Goal: Find specific page/section: Find specific page/section

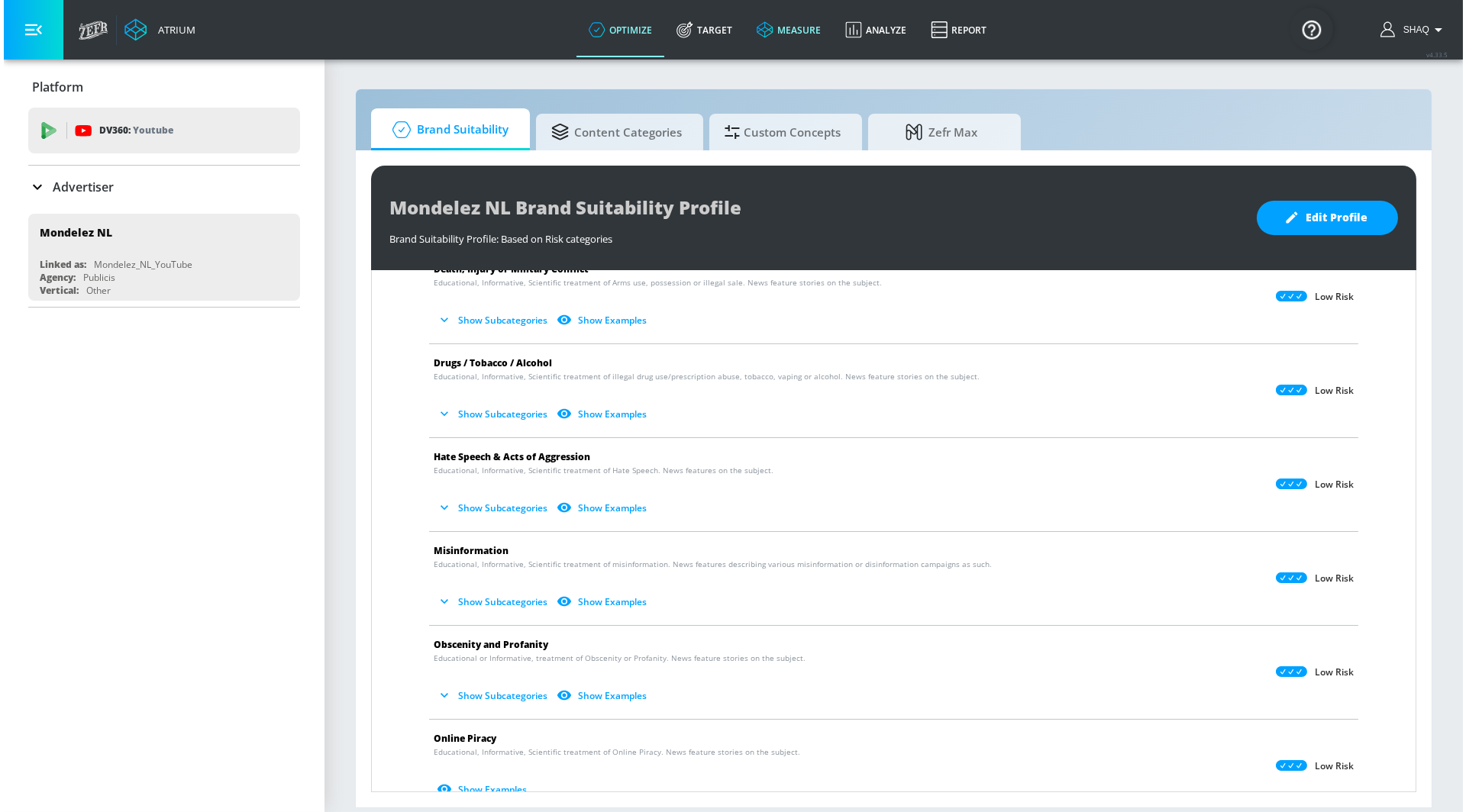
scroll to position [261, 0]
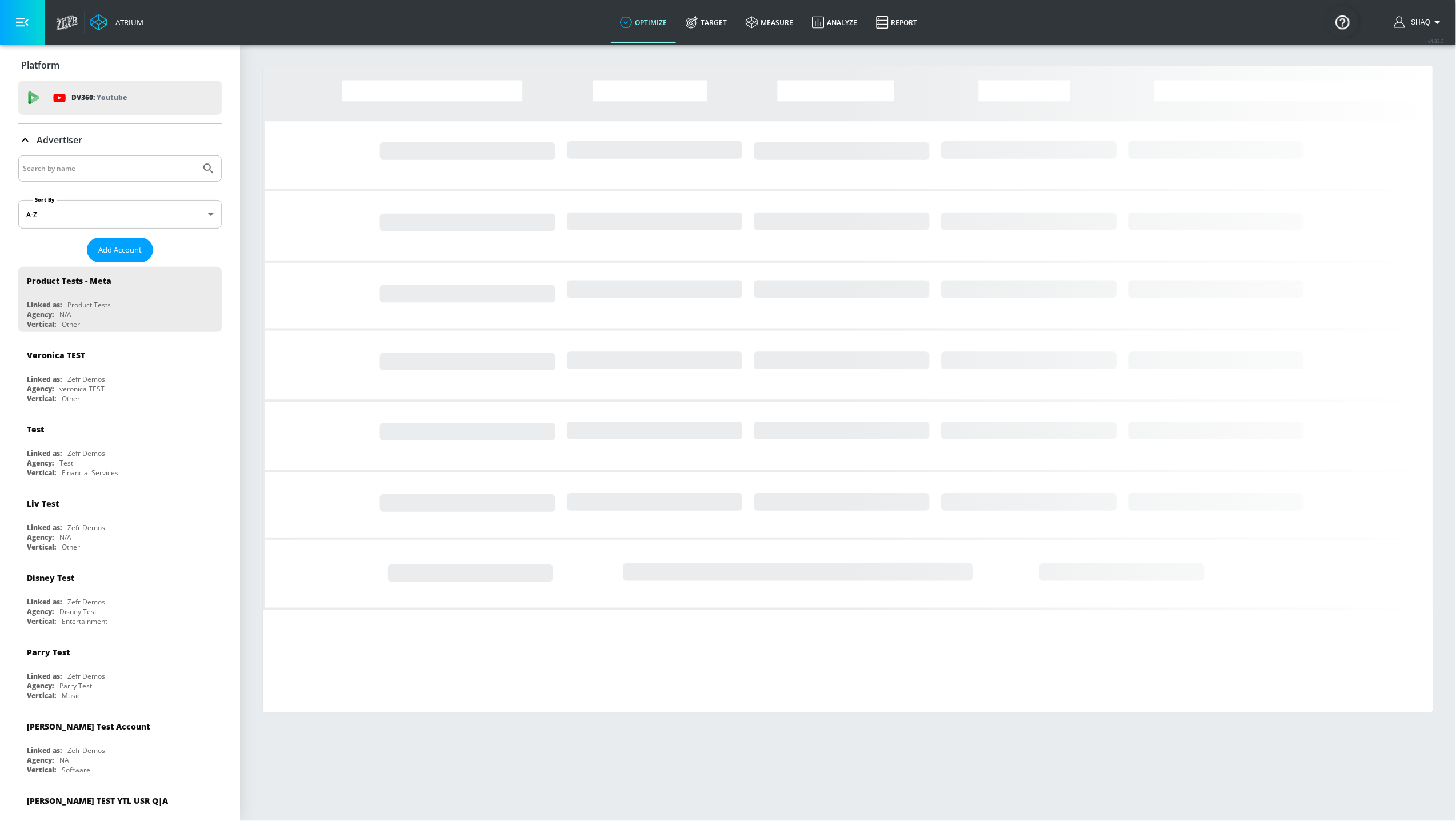
click at [52, 165] on input "Search by name" at bounding box center [109, 168] width 173 height 15
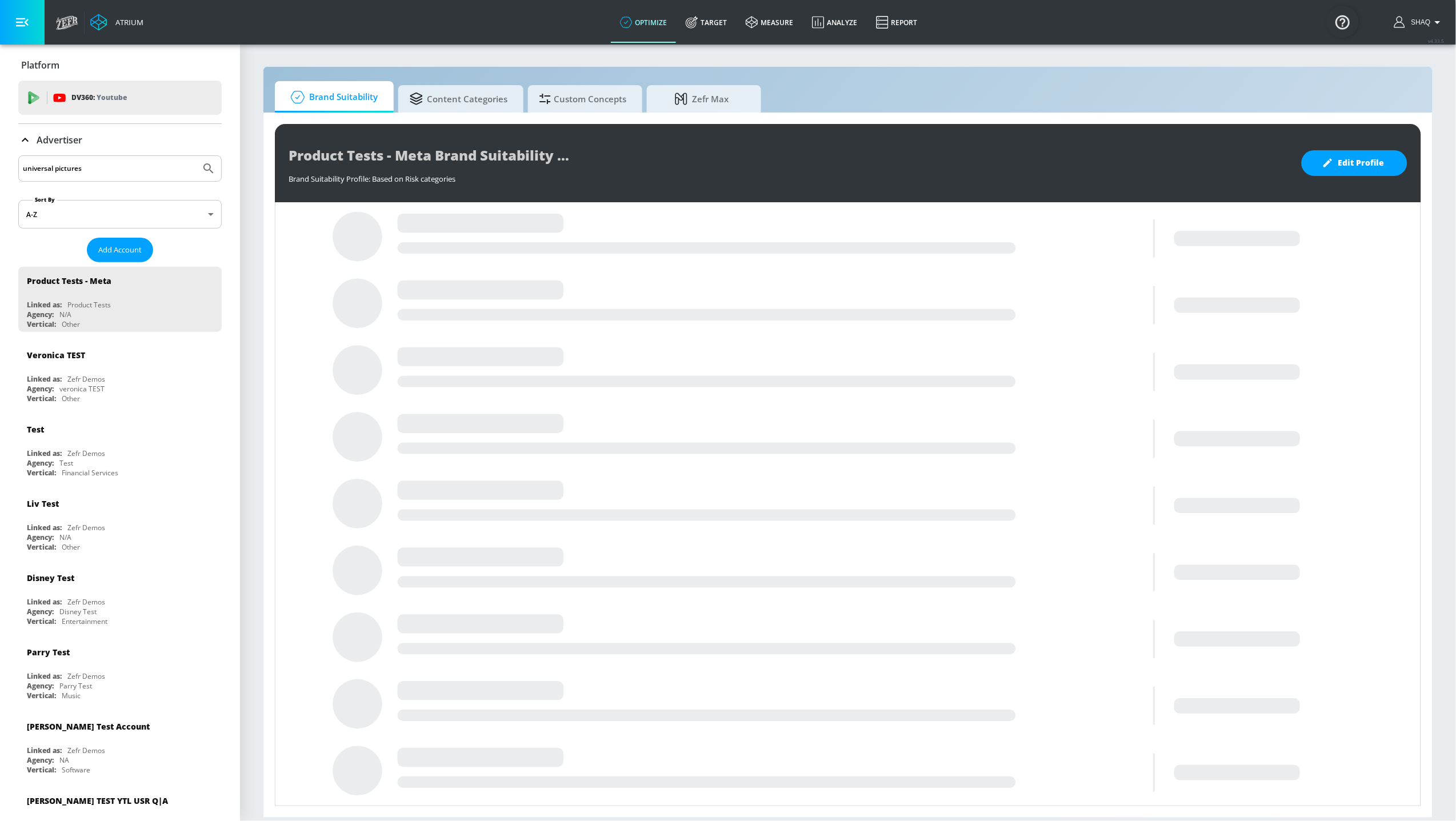
click at [196, 156] on button "Submit Search" at bounding box center [208, 168] width 25 height 25
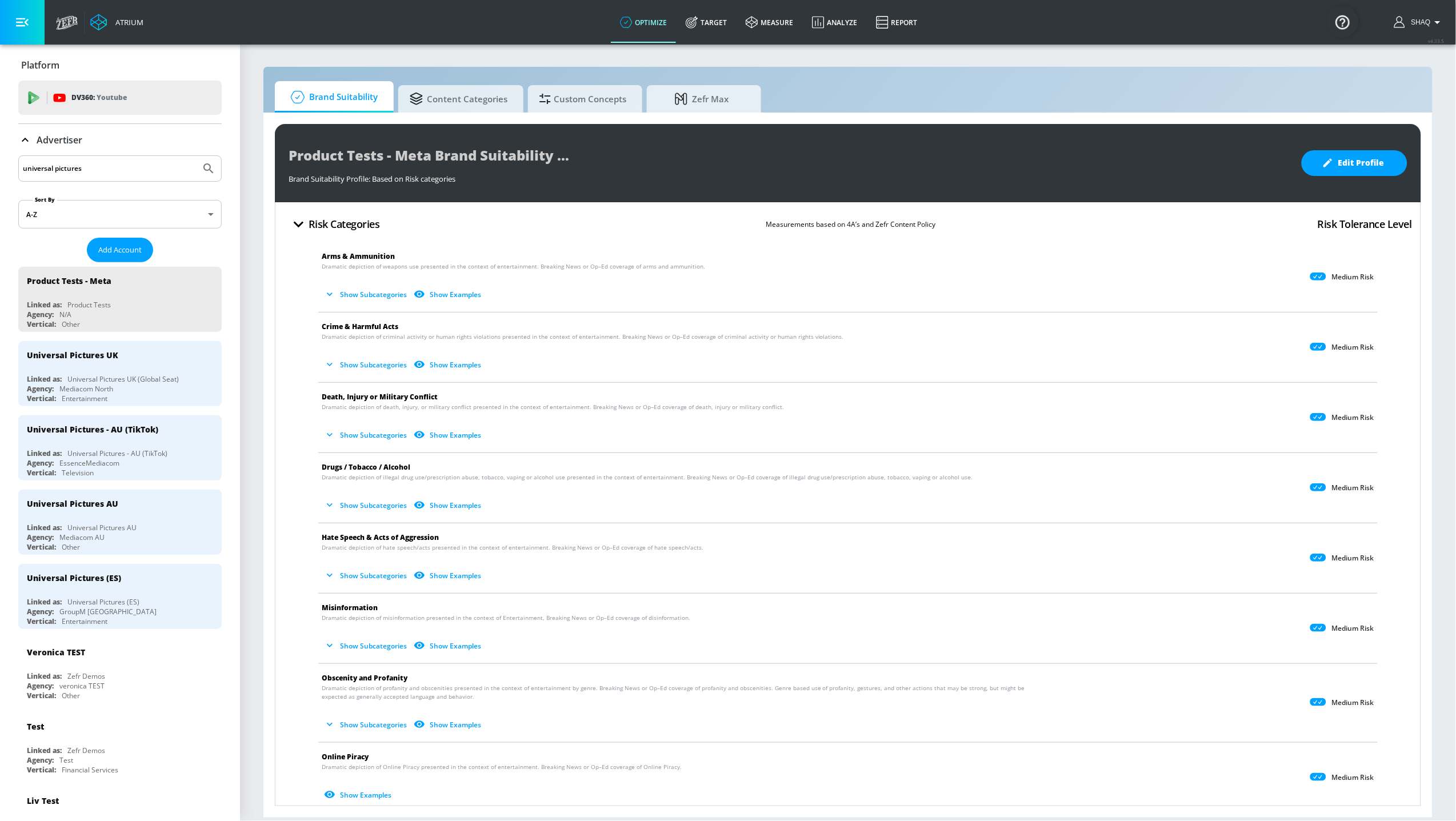
click at [110, 173] on input "universal pictures" at bounding box center [109, 168] width 173 height 15
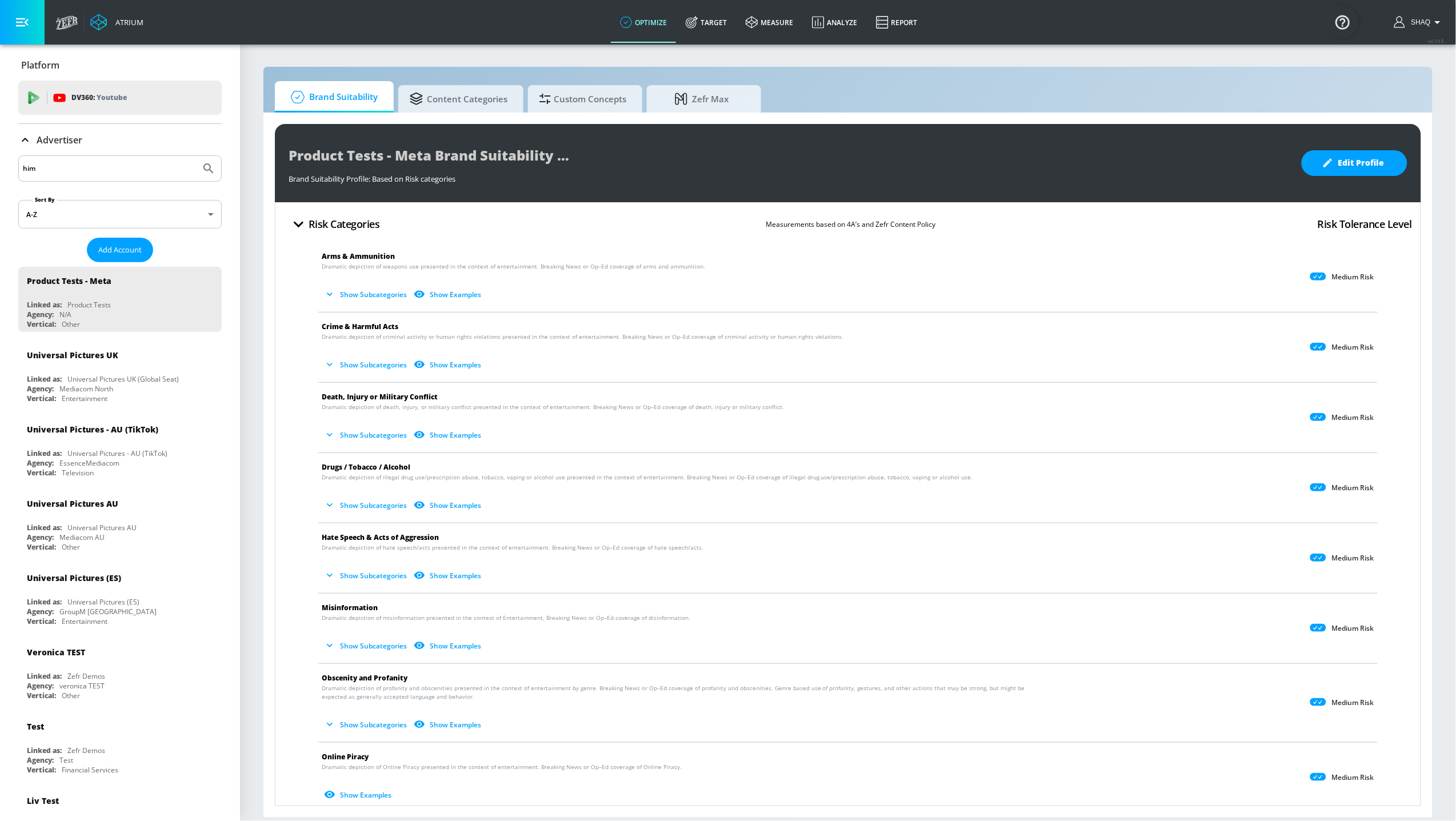
click at [196, 156] on button "Submit Search" at bounding box center [208, 168] width 25 height 25
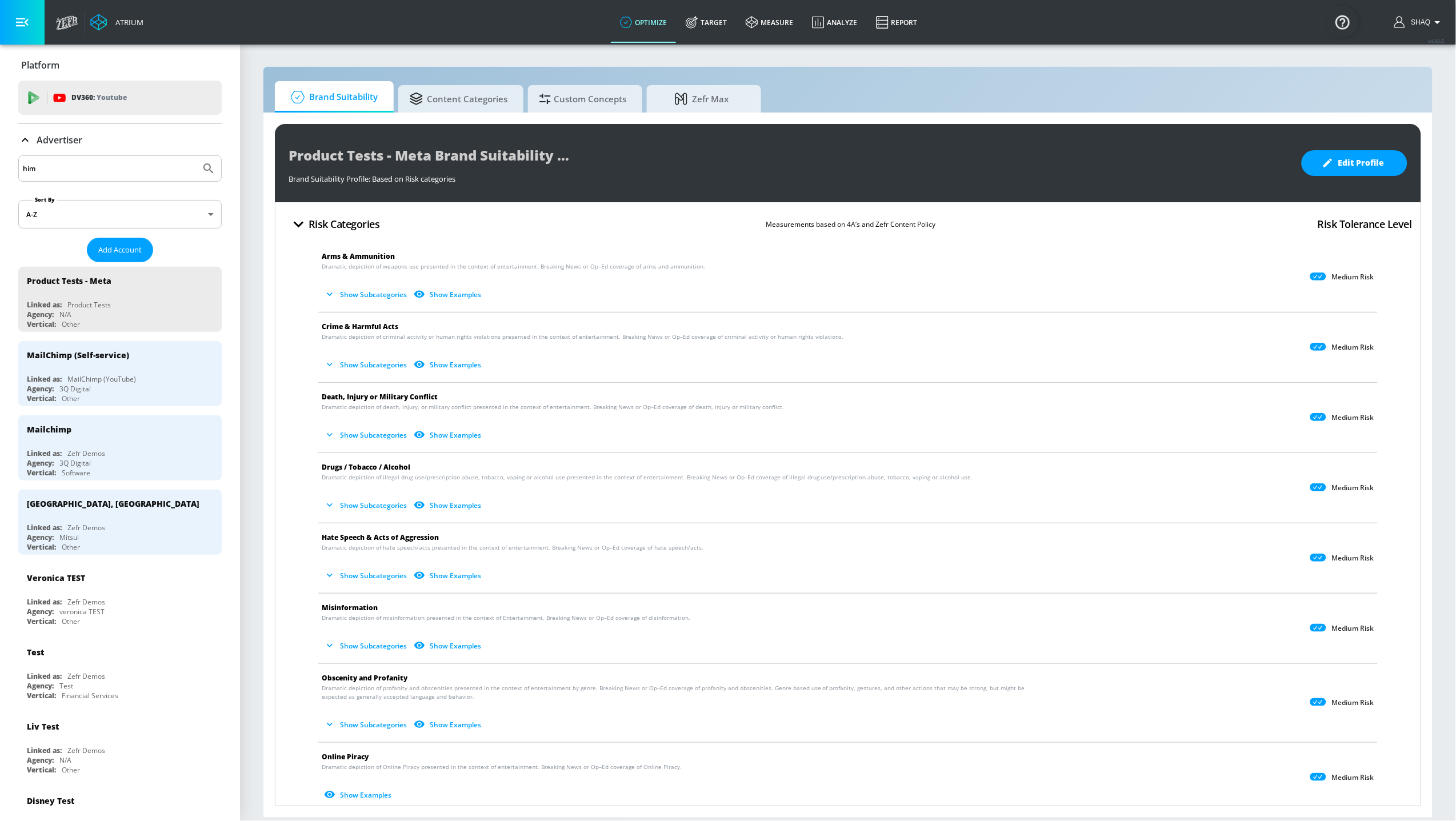
click at [102, 168] on input "him" at bounding box center [109, 168] width 173 height 15
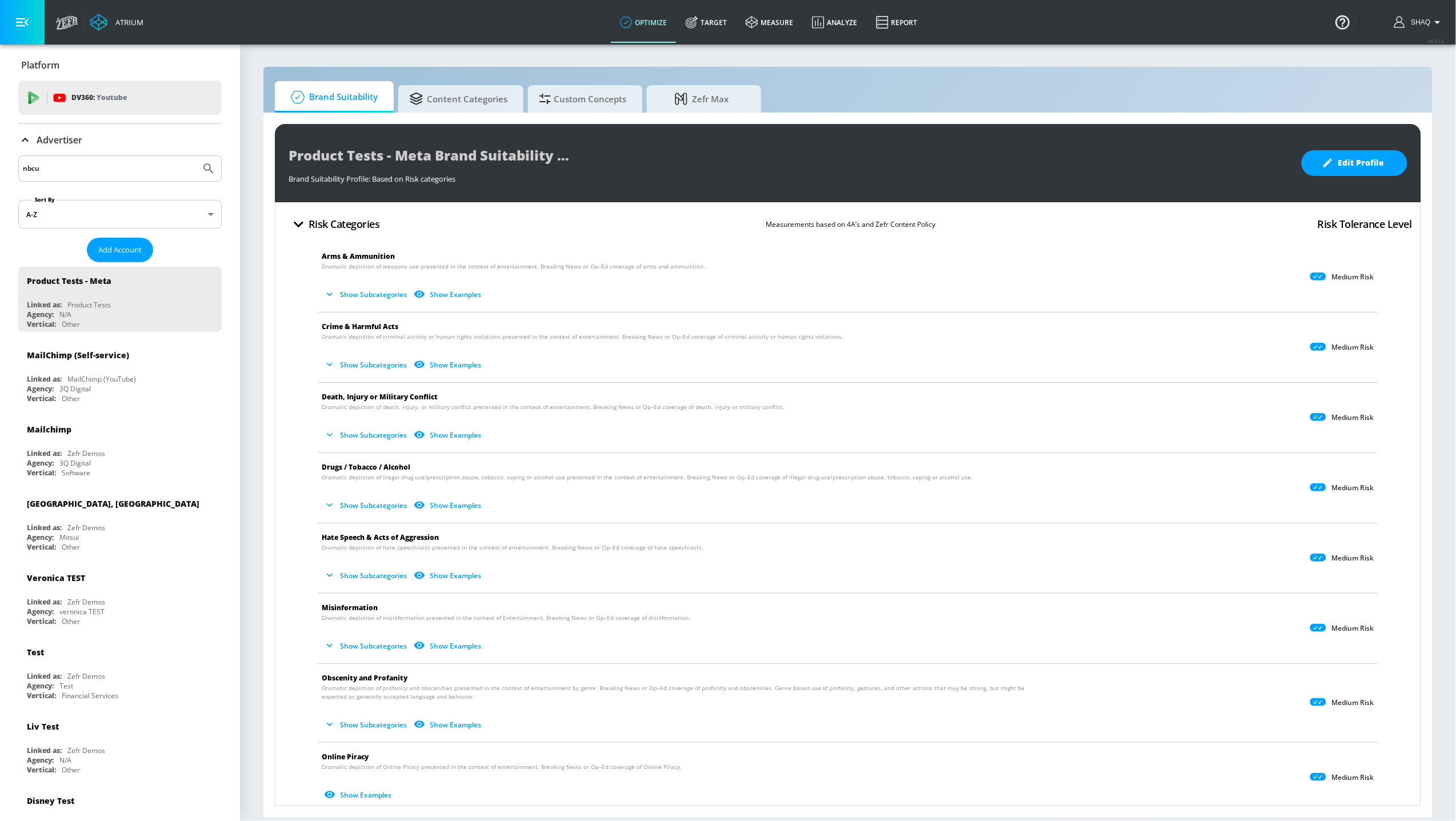
type input "nbcu"
click at [196, 156] on button "Submit Search" at bounding box center [208, 168] width 25 height 25
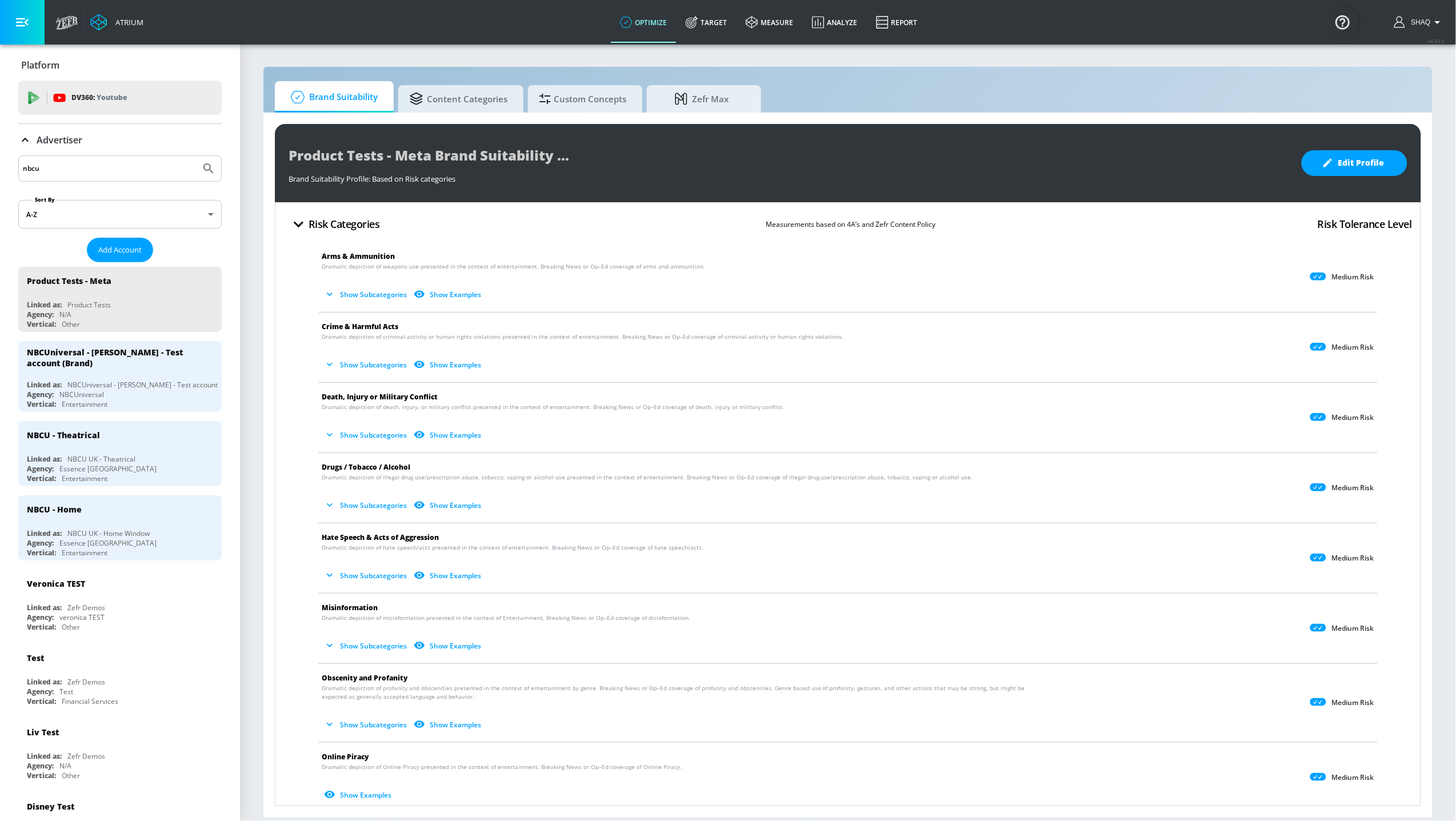
drag, startPoint x: 56, startPoint y: 172, endPoint x: 67, endPoint y: 168, distance: 11.7
click at [56, 172] on input "nbcu" at bounding box center [109, 168] width 173 height 15
click at [101, 99] on p "Youtube" at bounding box center [112, 98] width 30 height 12
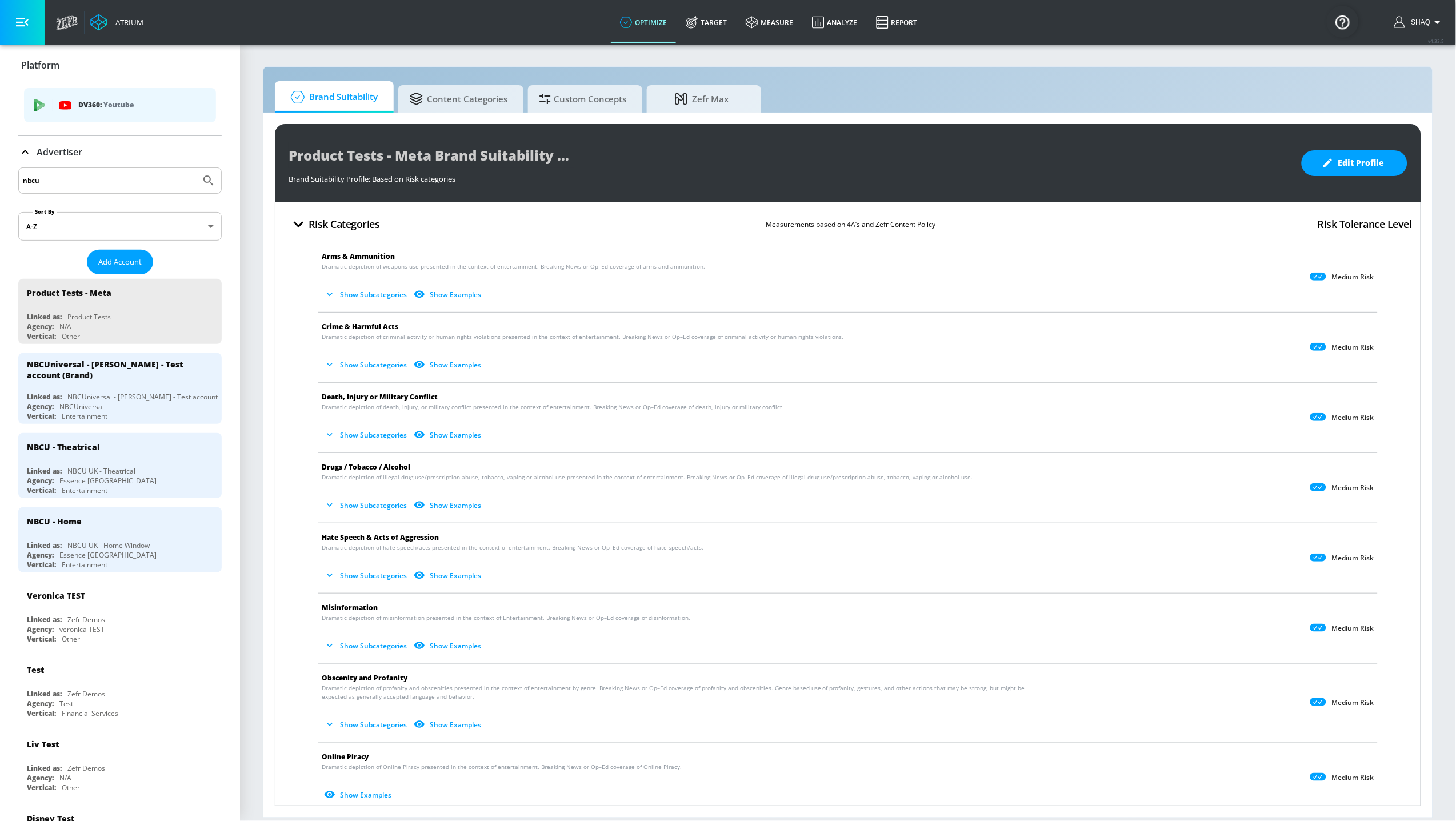
click at [103, 107] on p "DV360: Youtube" at bounding box center [142, 105] width 129 height 13
